Goal: Task Accomplishment & Management: Complete application form

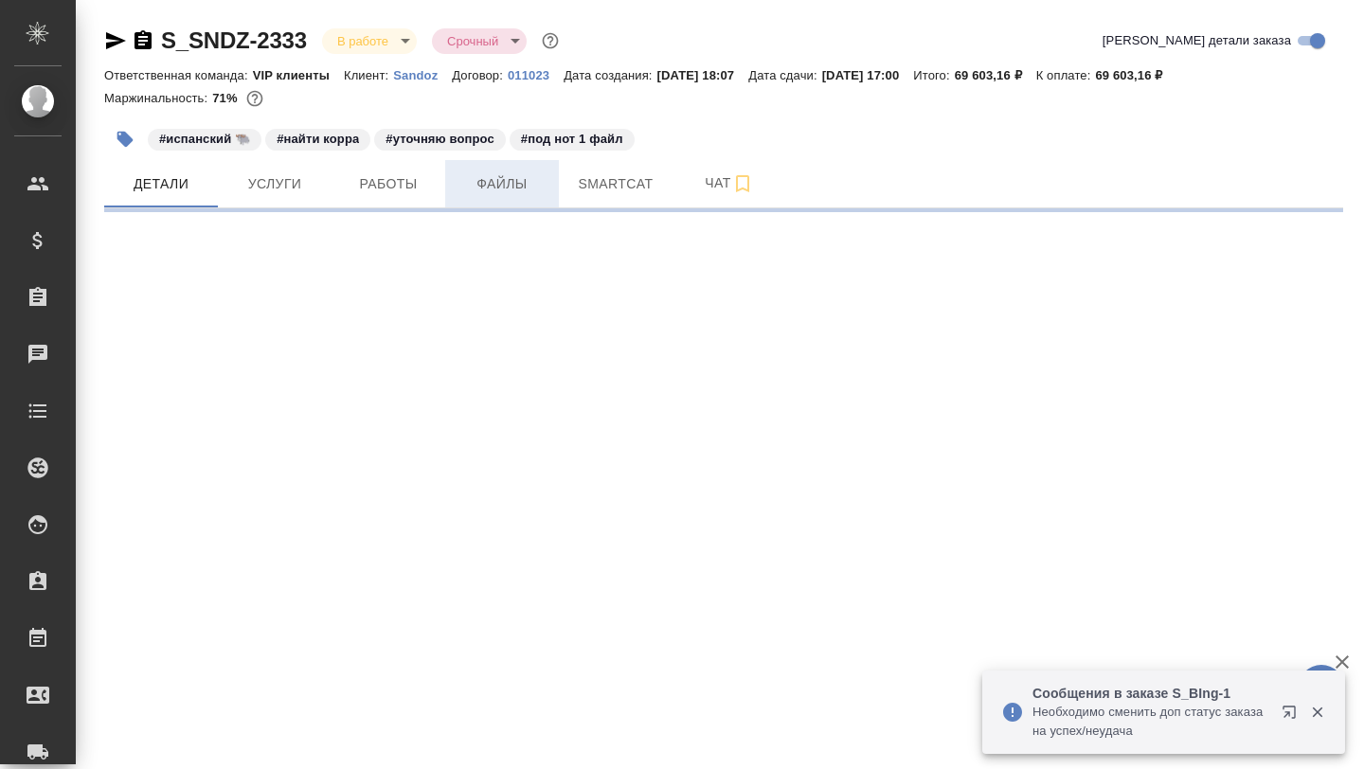
select select "RU"
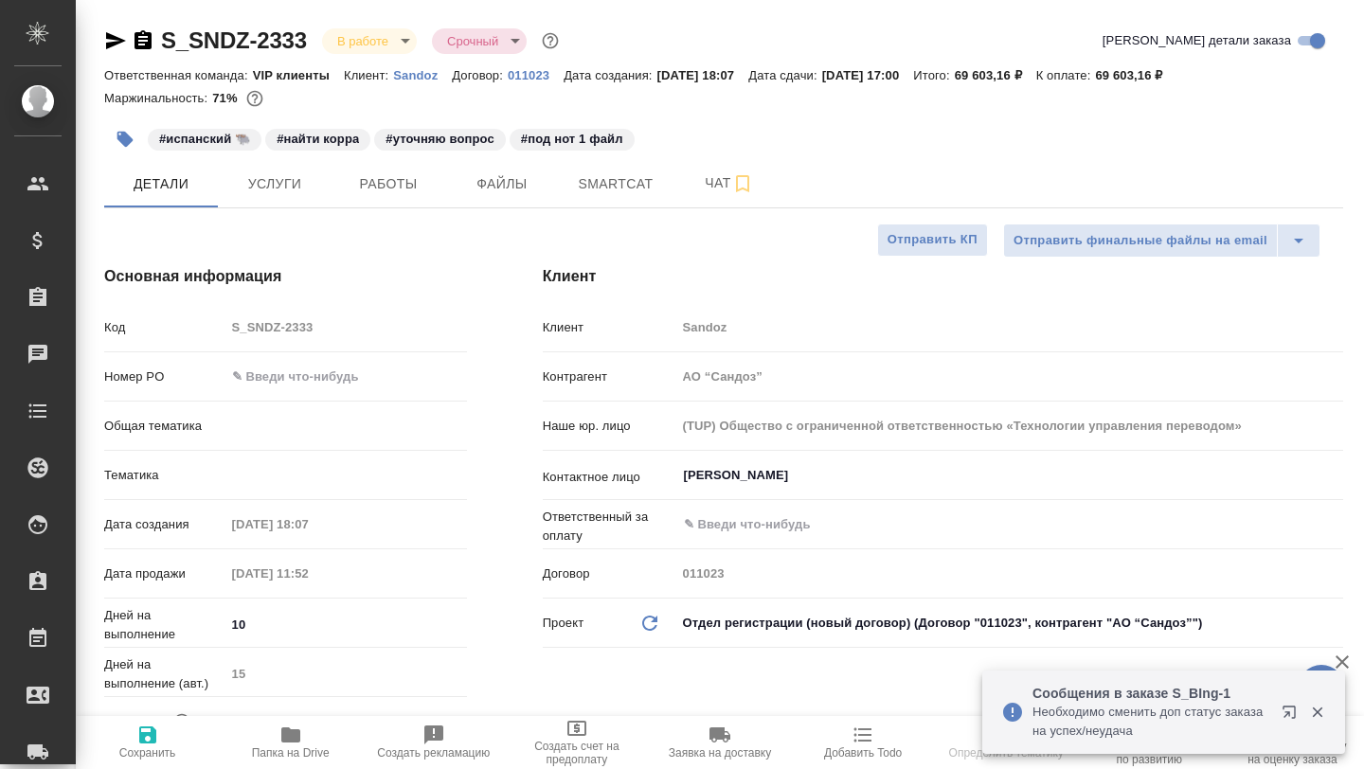
type textarea "x"
type input "VIP клиенты"
type input "[PERSON_NAME]"
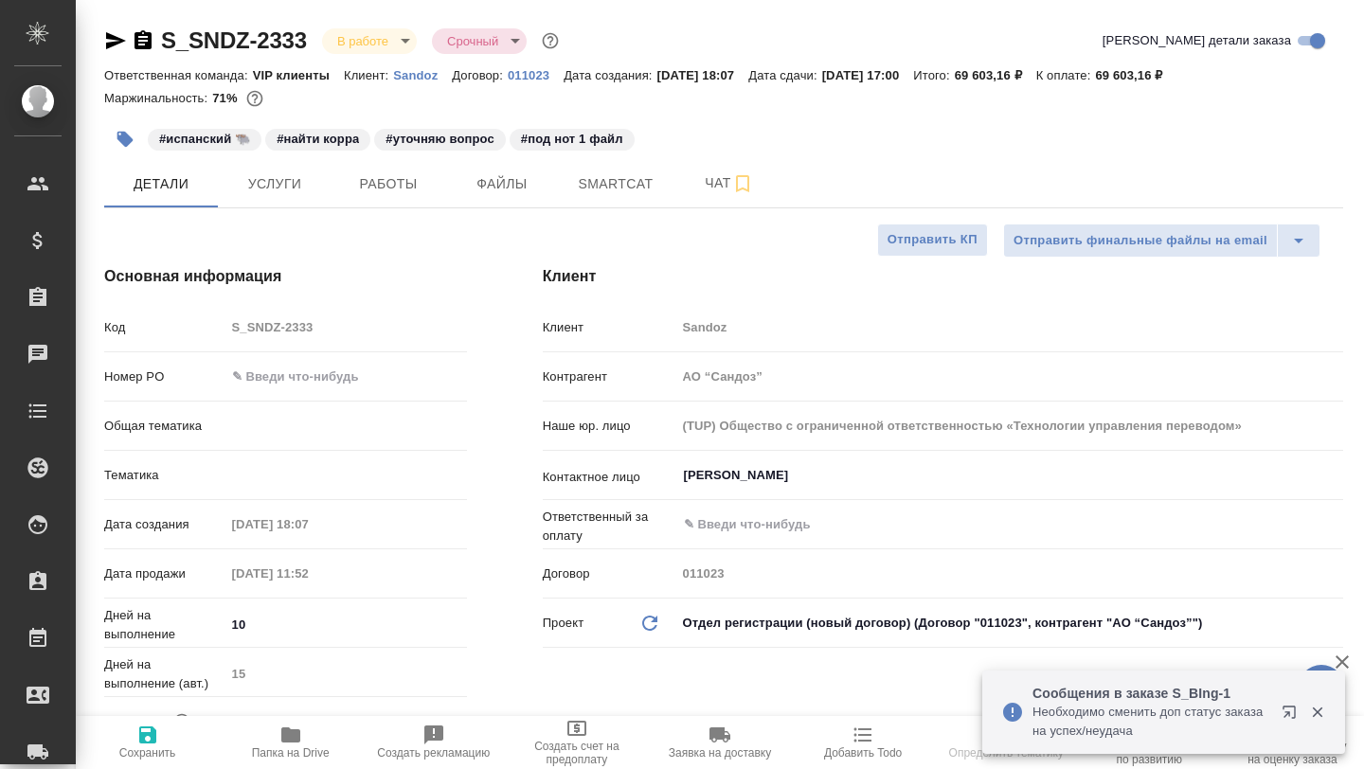
type input "[PERSON_NAME]"
type textarea "x"
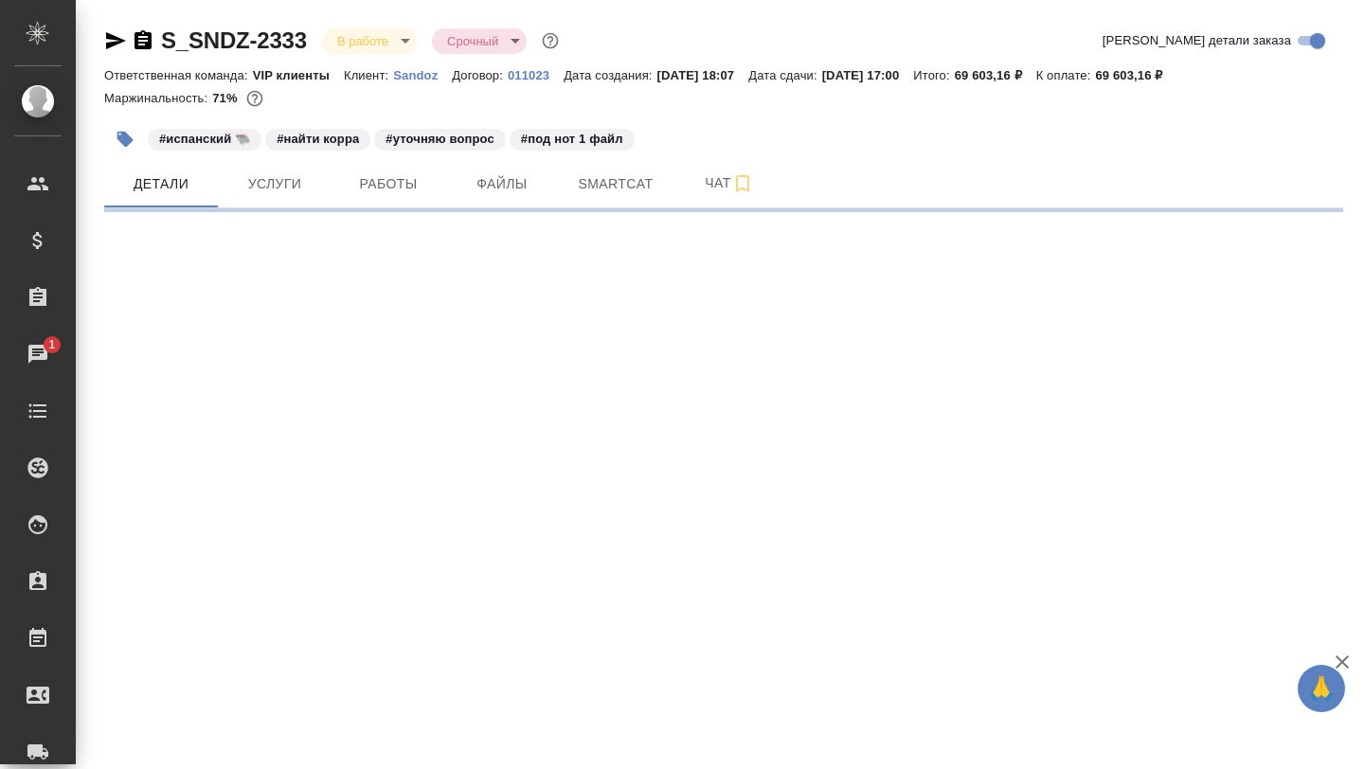
select select "RU"
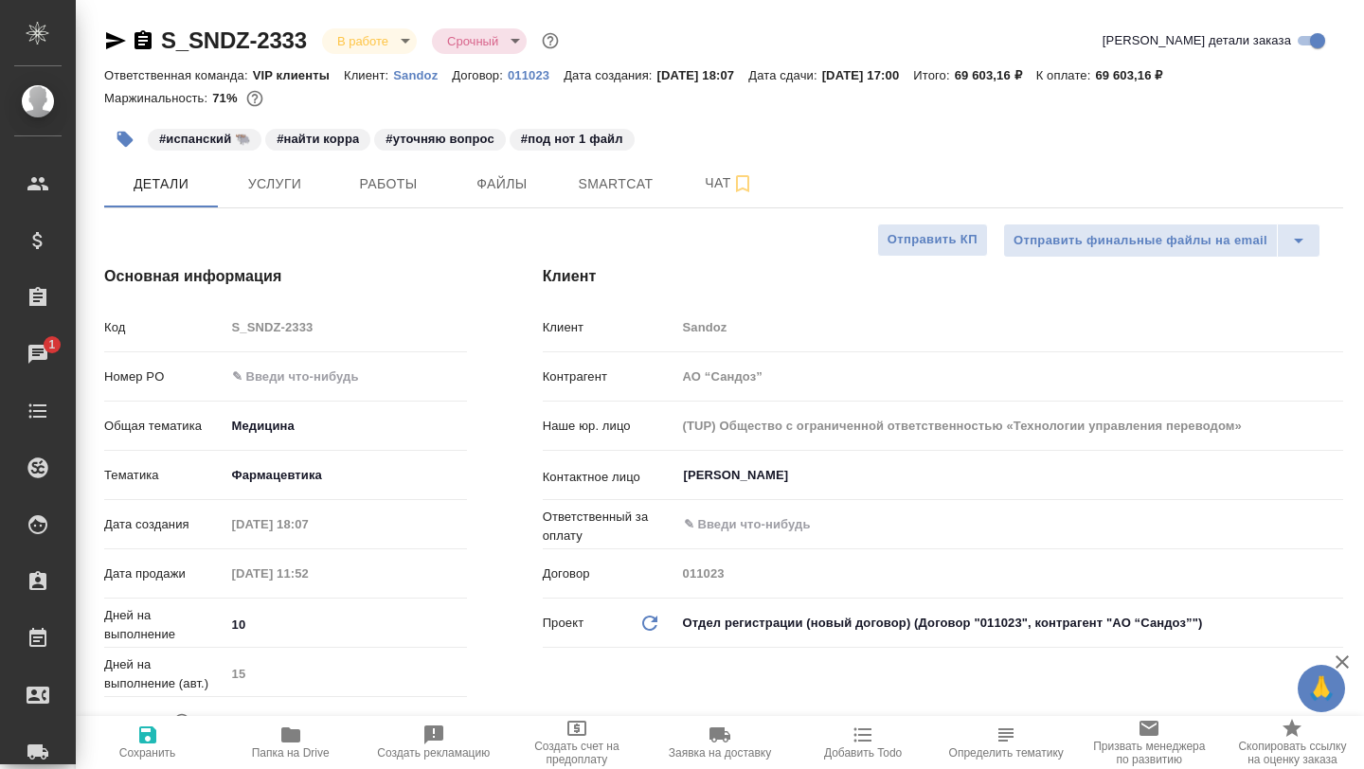
type textarea "x"
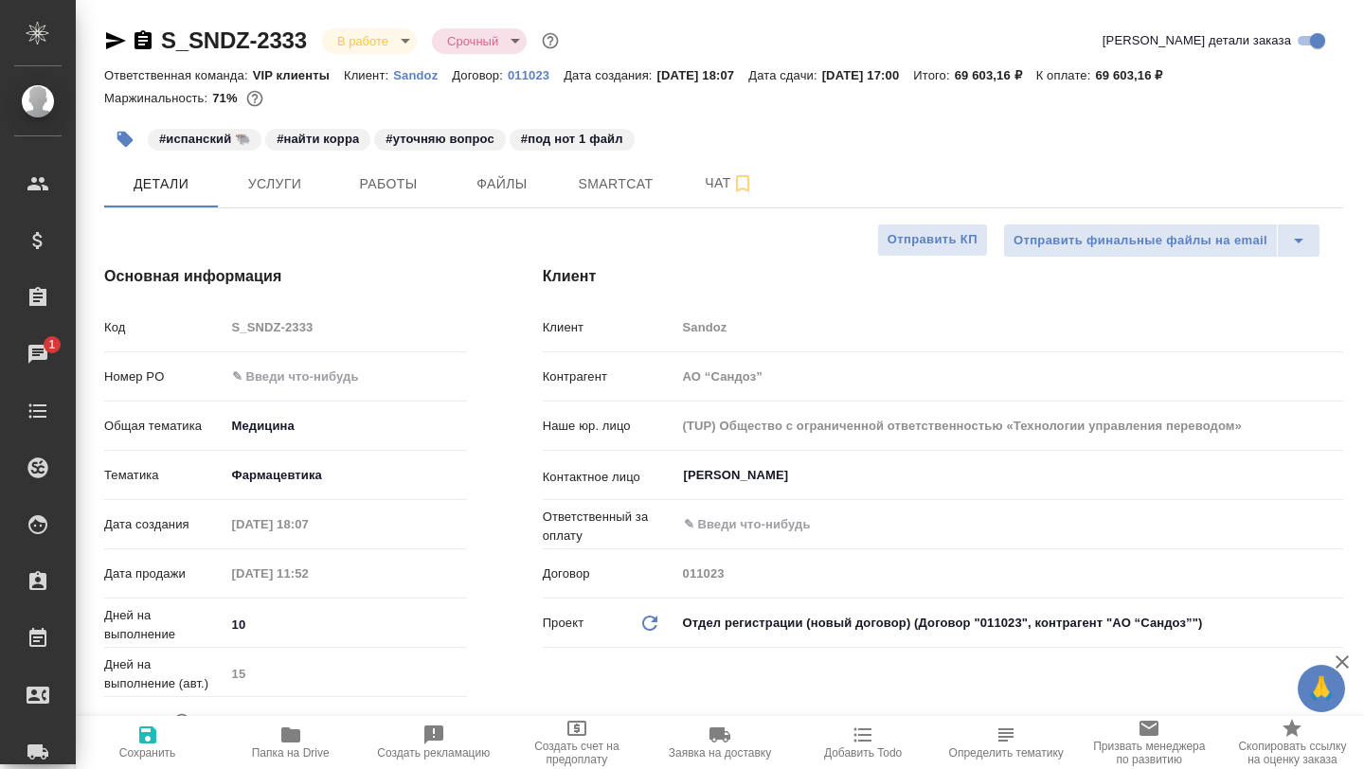
type textarea "x"
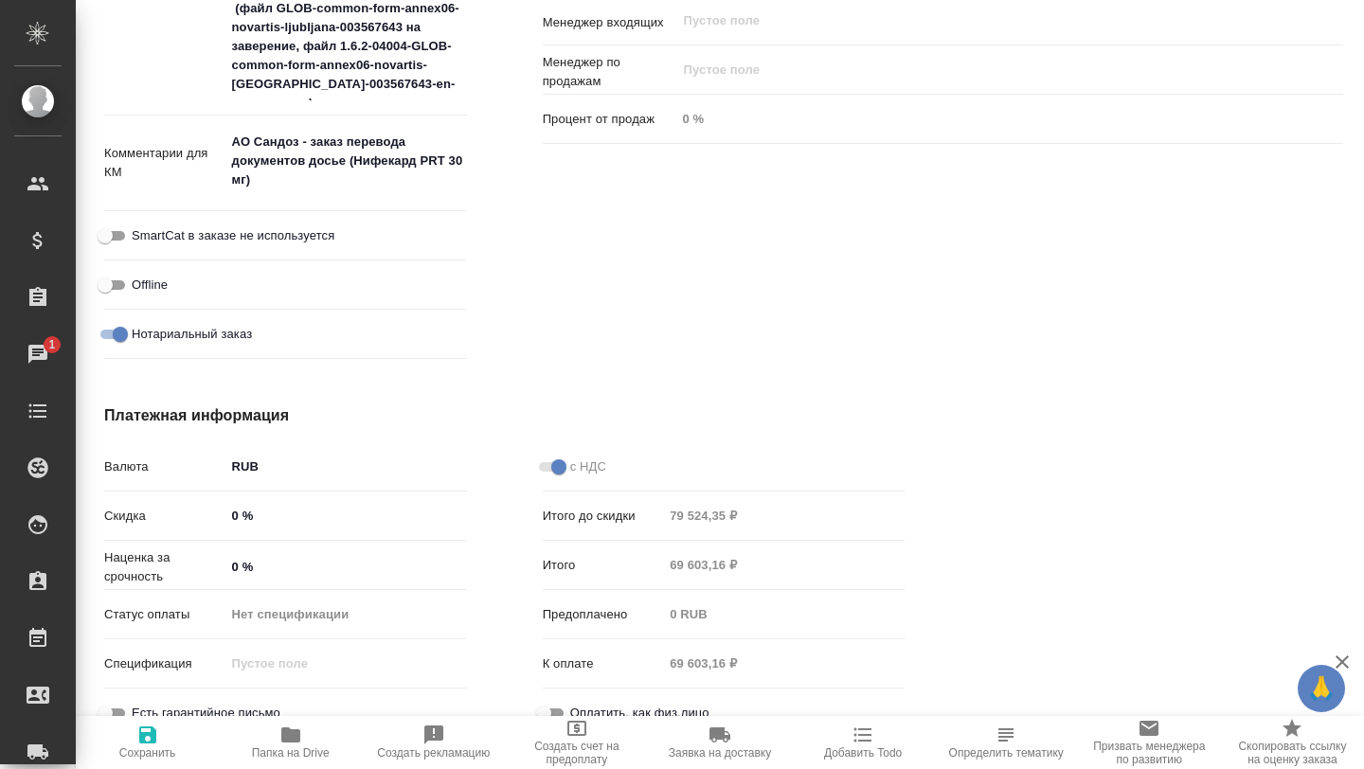
scroll to position [1403, 0]
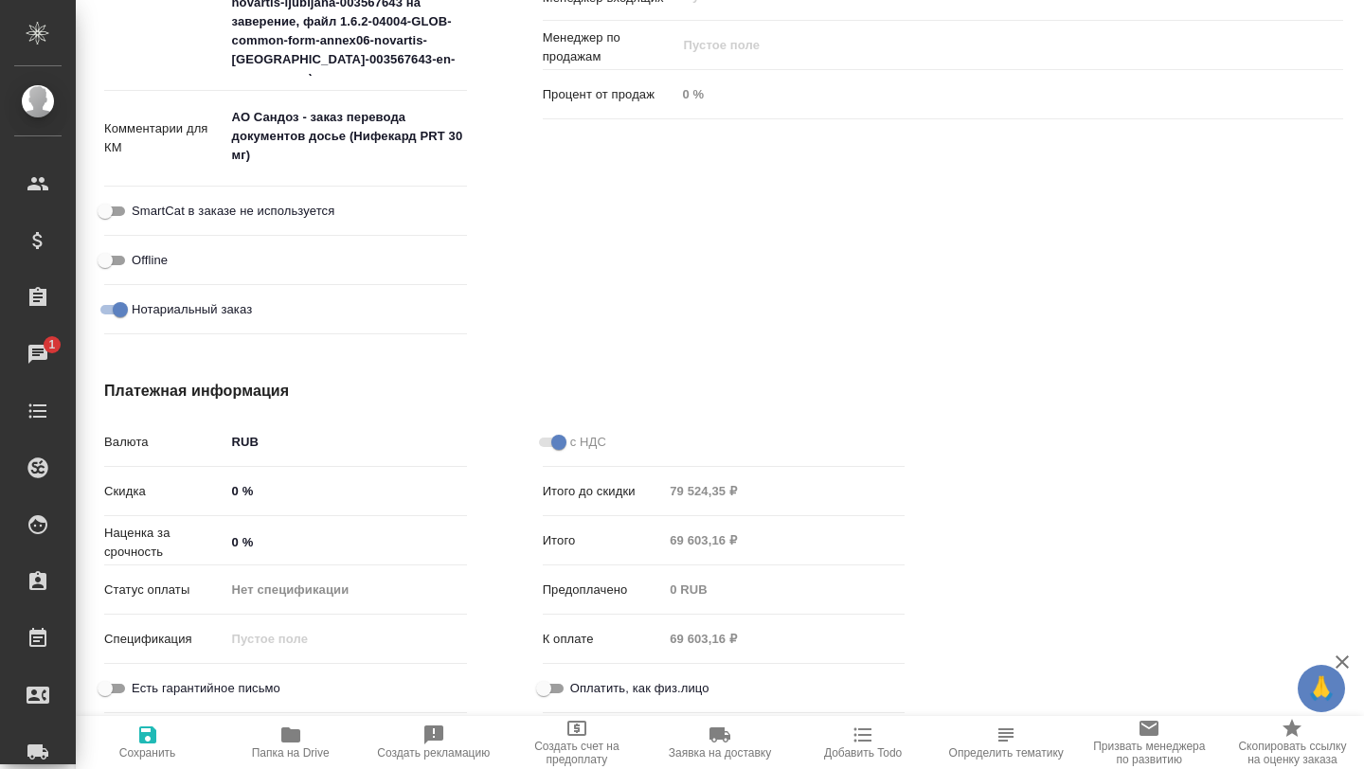
type textarea "x"
